Goal: Information Seeking & Learning: Learn about a topic

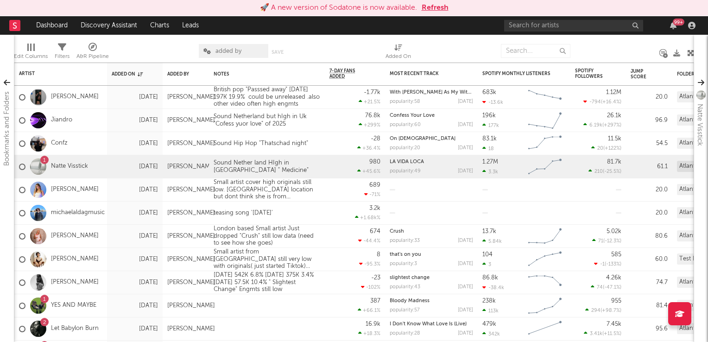
click at [439, 10] on button "Refresh" at bounding box center [434, 7] width 27 height 11
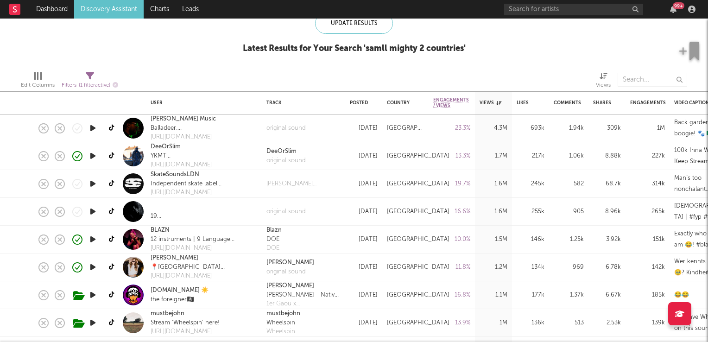
click at [93, 214] on icon "button" at bounding box center [93, 212] width 10 height 12
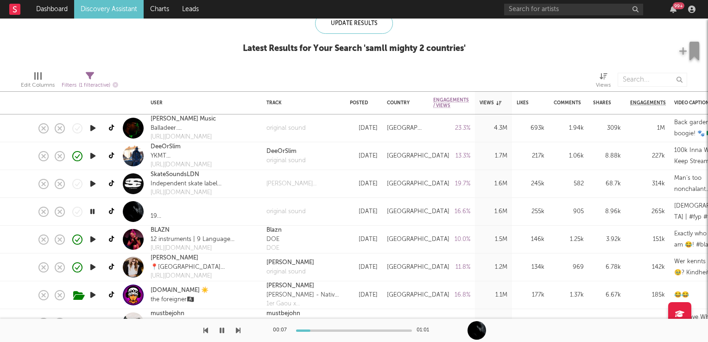
click at [94, 213] on icon "button" at bounding box center [92, 212] width 9 height 12
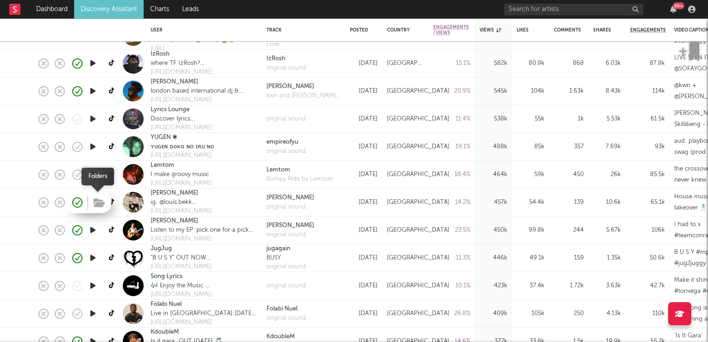
click at [104, 202] on icon "button" at bounding box center [100, 203] width 12 height 10
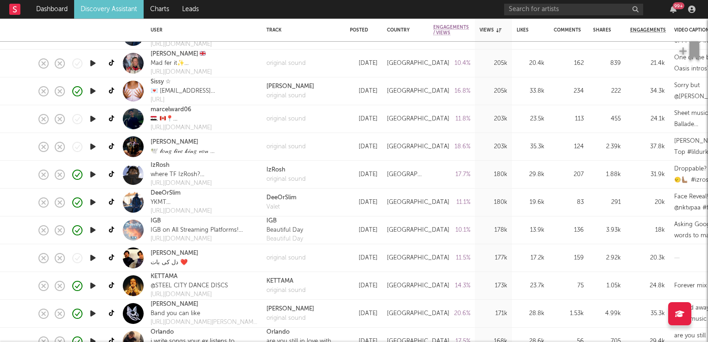
click at [93, 147] on icon "button" at bounding box center [93, 147] width 10 height 12
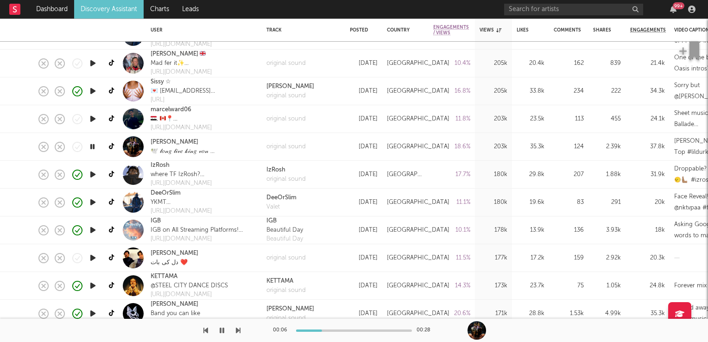
click at [93, 147] on icon "button" at bounding box center [92, 147] width 9 height 12
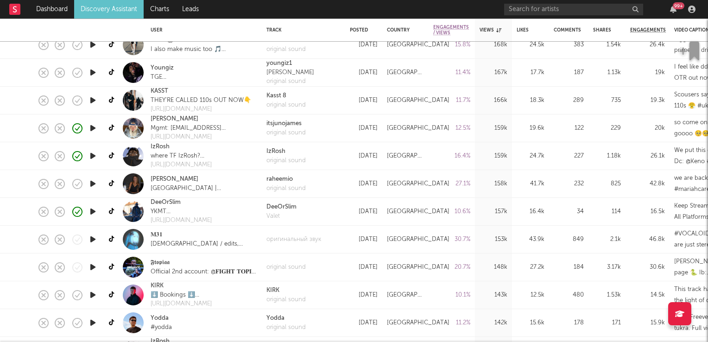
click at [94, 184] on icon "button" at bounding box center [93, 184] width 10 height 12
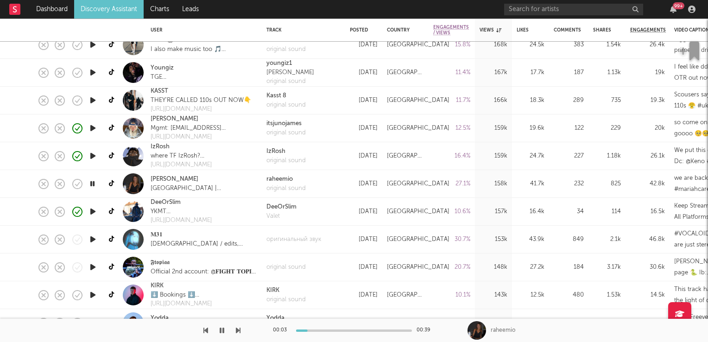
click at [94, 184] on icon "button" at bounding box center [92, 184] width 9 height 12
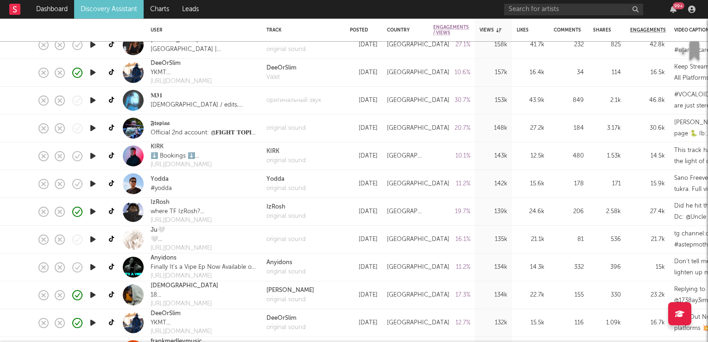
click at [94, 267] on icon "button" at bounding box center [93, 267] width 10 height 12
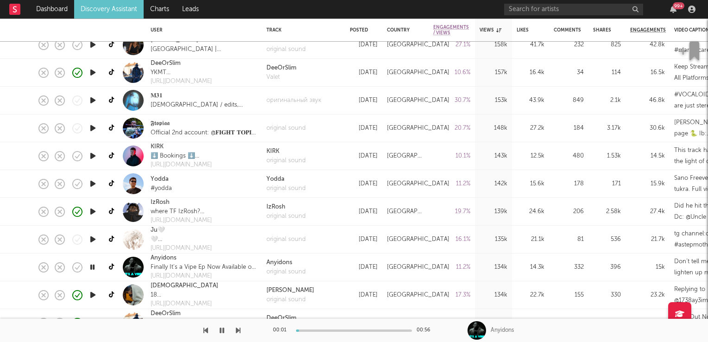
click at [94, 267] on icon "button" at bounding box center [92, 267] width 9 height 12
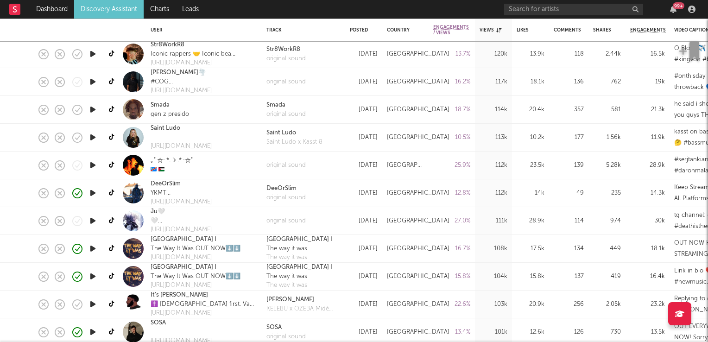
click at [94, 136] on icon "button" at bounding box center [93, 138] width 10 height 12
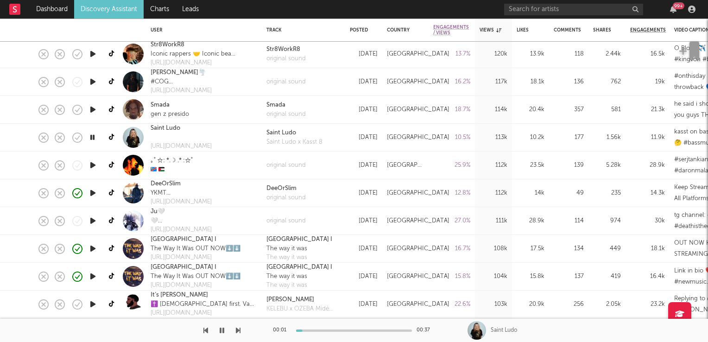
click at [94, 136] on icon "button" at bounding box center [92, 138] width 9 height 12
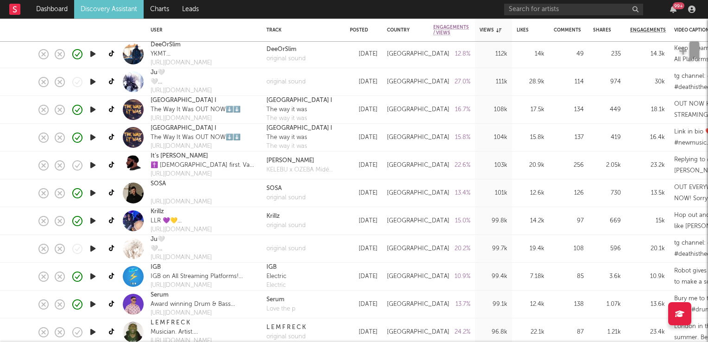
click at [93, 194] on icon "button" at bounding box center [93, 193] width 10 height 12
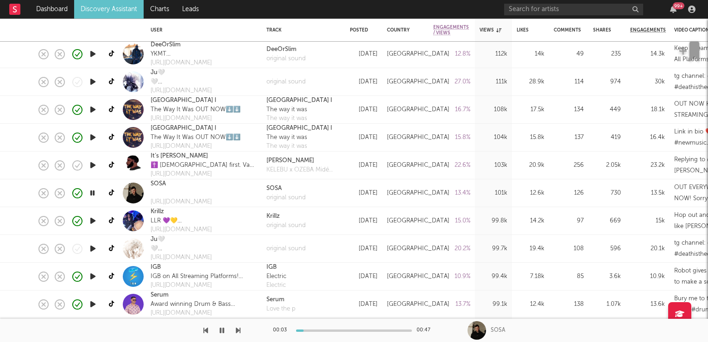
click at [93, 194] on icon "button" at bounding box center [92, 193] width 9 height 12
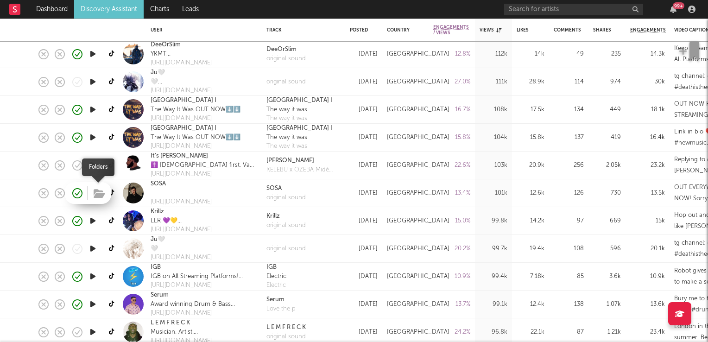
click at [100, 193] on icon "button" at bounding box center [100, 194] width 12 height 10
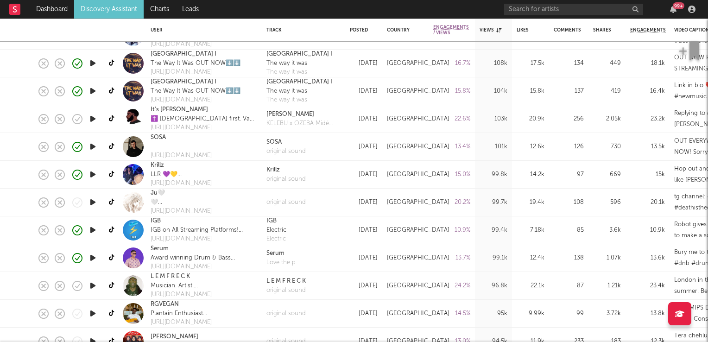
click at [95, 203] on icon "button" at bounding box center [93, 202] width 10 height 12
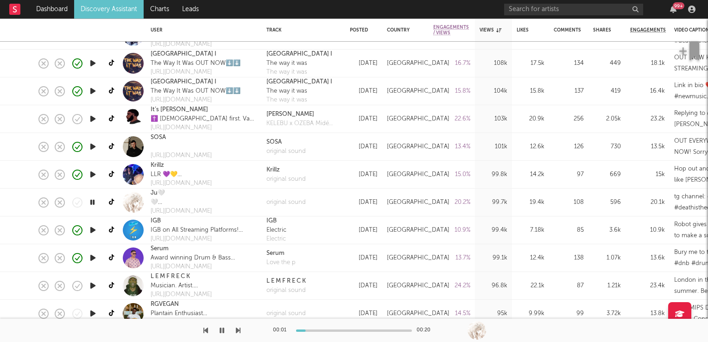
click at [95, 203] on icon "button" at bounding box center [92, 202] width 9 height 12
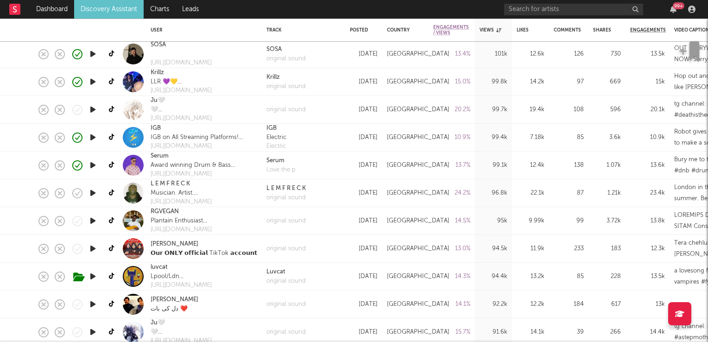
click at [94, 194] on icon "button" at bounding box center [93, 193] width 10 height 12
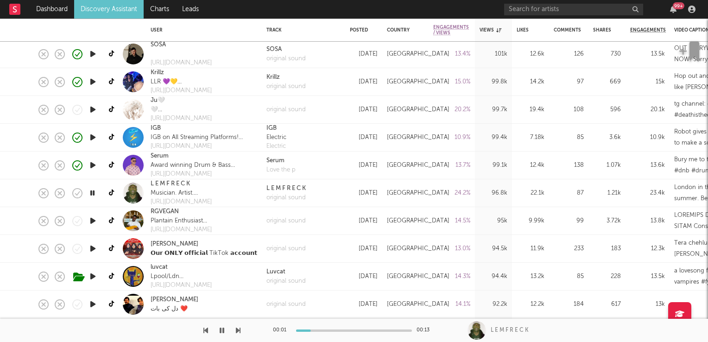
click at [94, 194] on icon "button" at bounding box center [92, 193] width 9 height 12
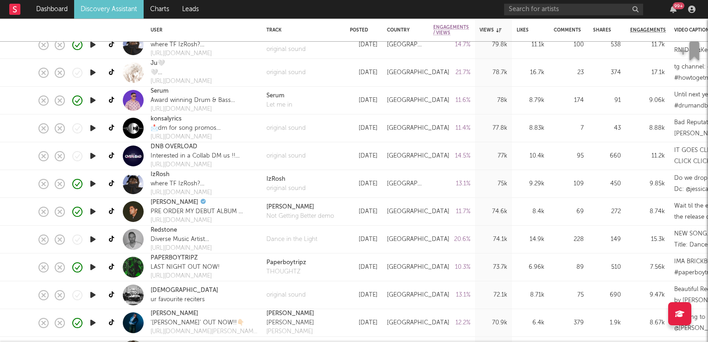
click at [93, 211] on icon "button" at bounding box center [93, 212] width 10 height 12
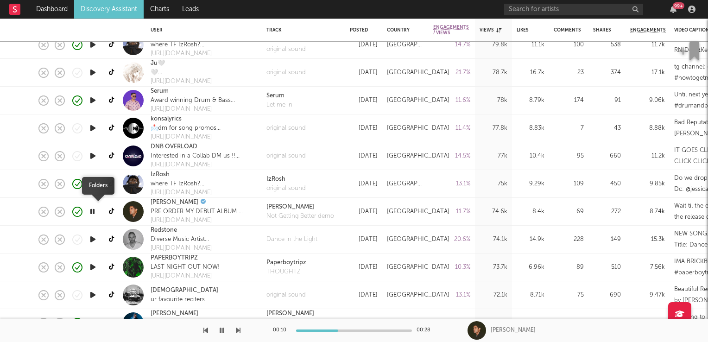
click at [0, 0] on icon "button" at bounding box center [0, 0] width 0 height 0
click at [91, 214] on icon "button" at bounding box center [92, 212] width 9 height 12
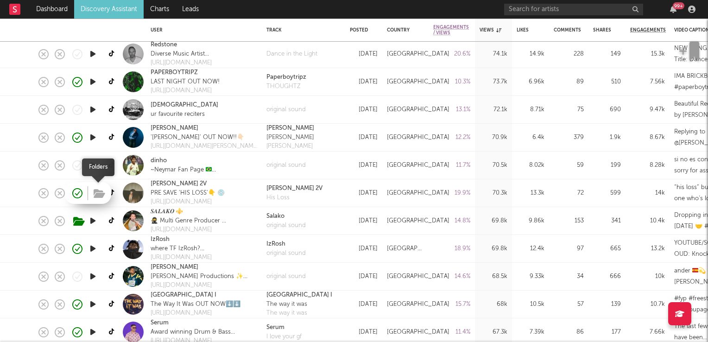
click at [98, 194] on icon "button" at bounding box center [100, 194] width 12 height 10
click at [164, 184] on link "[PERSON_NAME] 2V" at bounding box center [179, 183] width 56 height 9
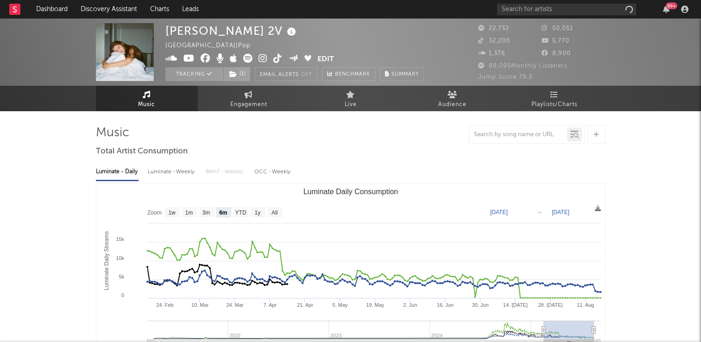
select select "6m"
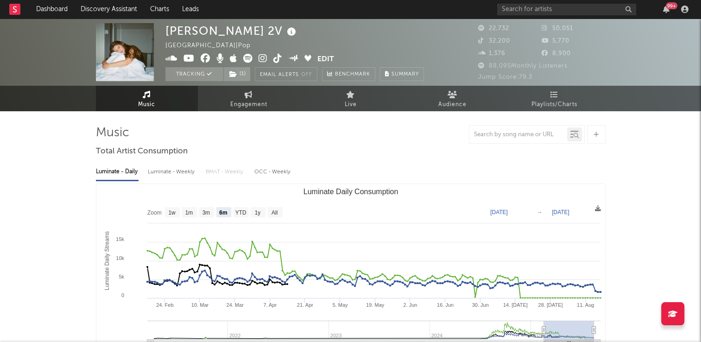
click at [277, 61] on icon at bounding box center [277, 58] width 9 height 9
